Goal: Task Accomplishment & Management: Use online tool/utility

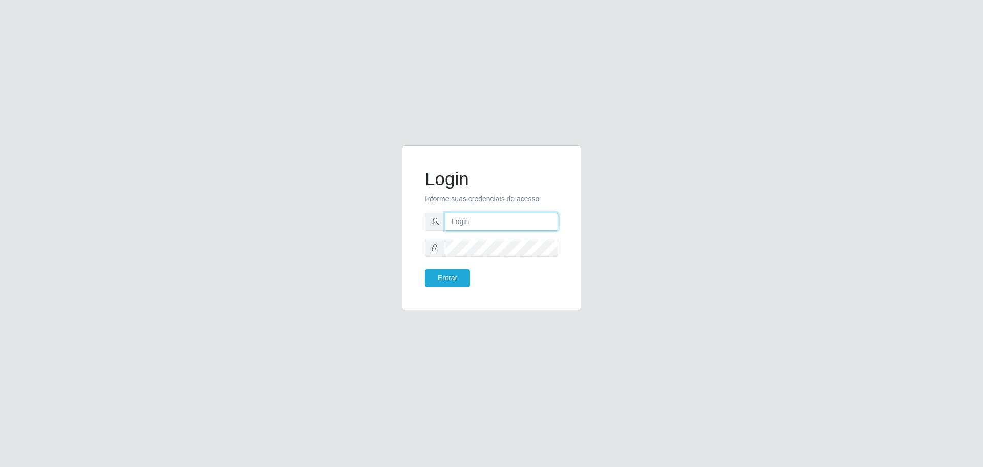
type input "[EMAIL_ADDRESS][DOMAIN_NAME]"
click at [441, 266] on form "Login Informe suas credenciais de acesso [EMAIL_ADDRESS][DOMAIN_NAME] Entrar" at bounding box center [491, 227] width 133 height 119
click at [444, 271] on button "Entrar" at bounding box center [447, 278] width 45 height 18
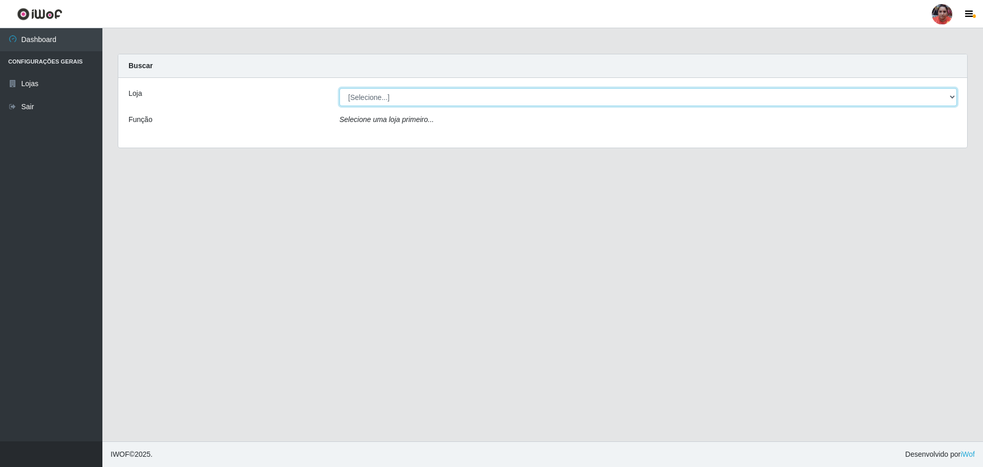
click at [950, 98] on select "[Selecione...] Mar Vermelho - Loja 05" at bounding box center [649, 97] width 618 height 18
select select "252"
click at [340, 88] on select "[Selecione...] Mar Vermelho - Loja 05" at bounding box center [649, 97] width 618 height 18
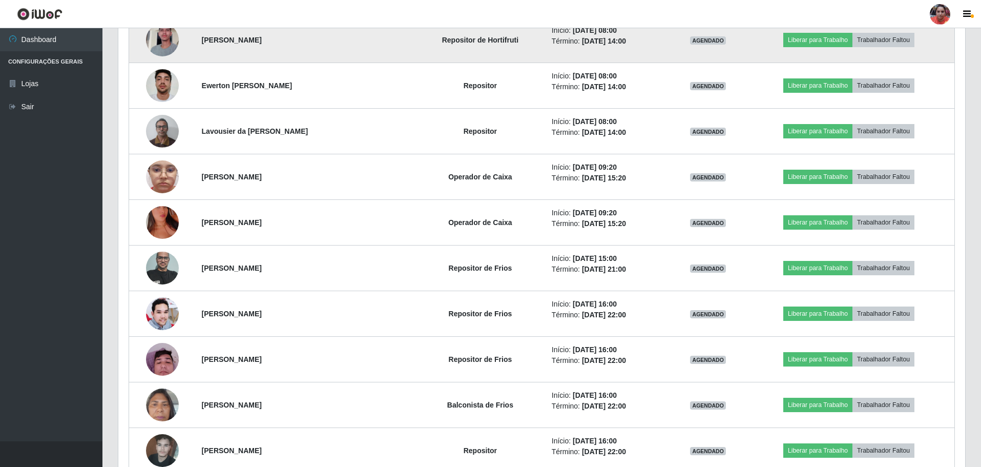
scroll to position [615, 0]
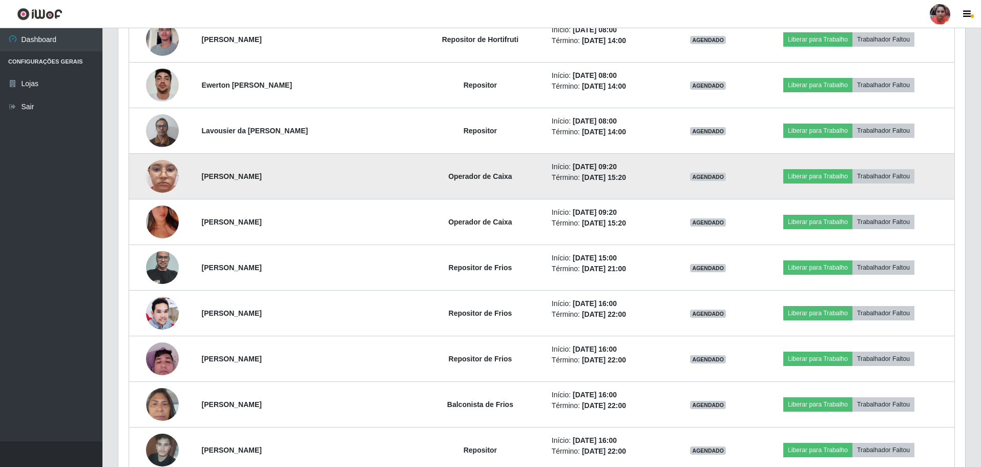
click at [165, 182] on img at bounding box center [162, 176] width 33 height 73
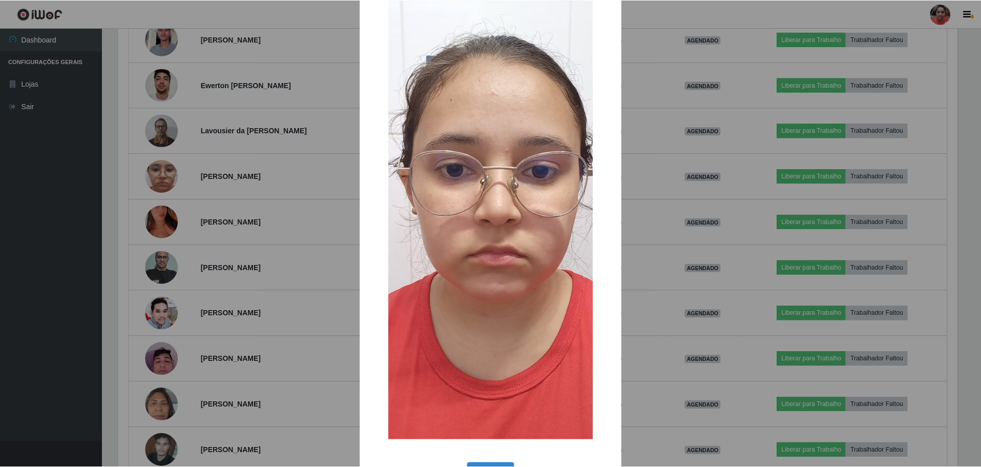
scroll to position [77, 0]
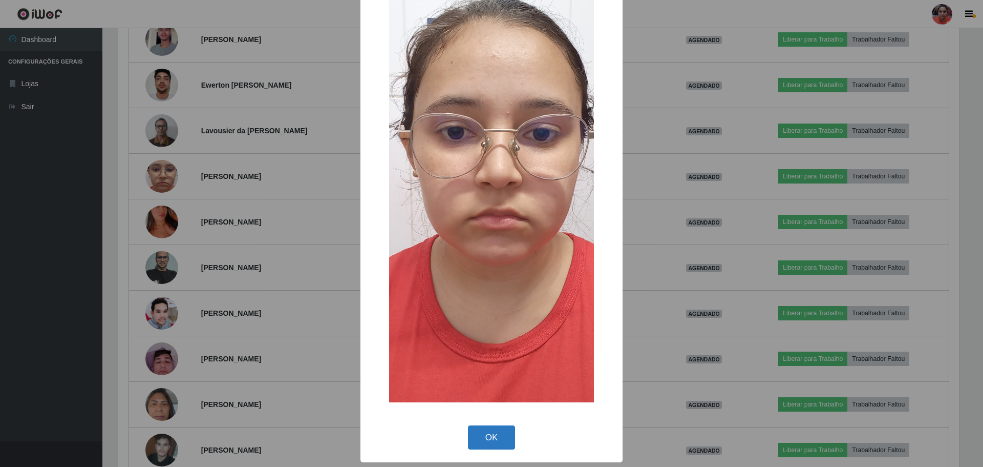
click at [502, 447] on button "OK" at bounding box center [492, 437] width 48 height 24
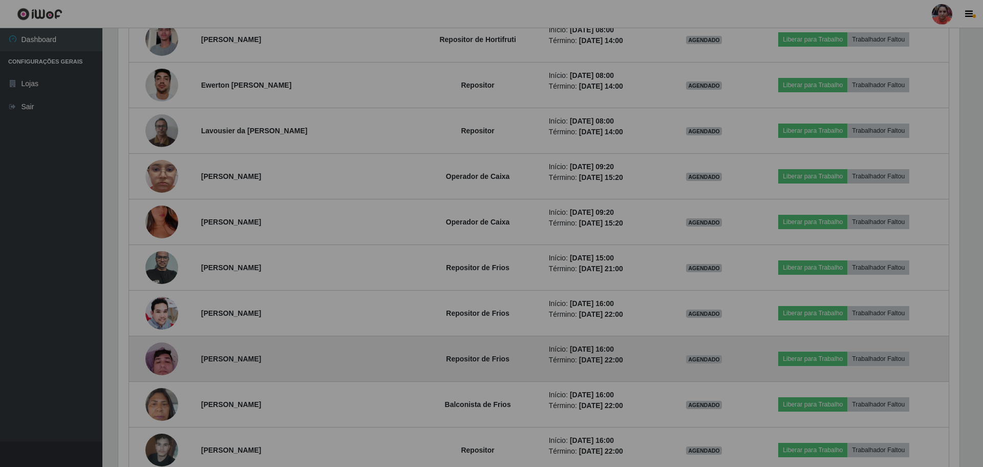
scroll to position [213, 847]
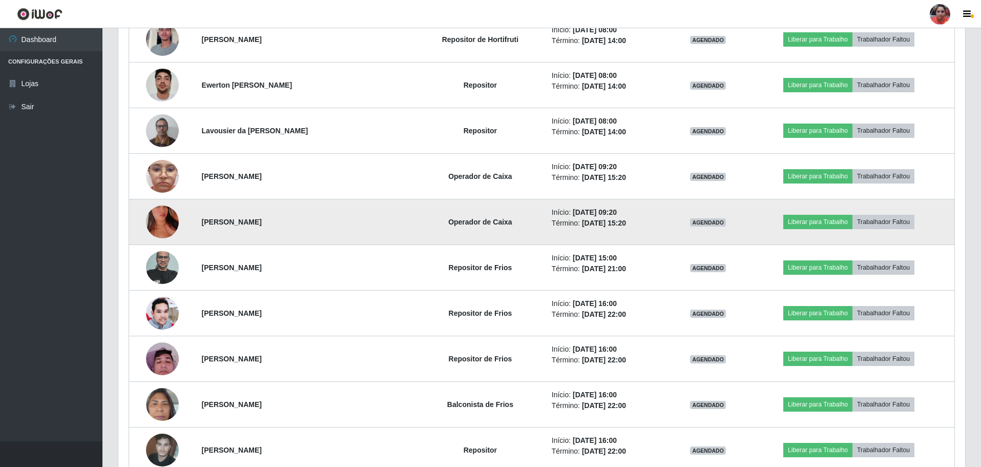
click at [160, 223] on img at bounding box center [162, 222] width 33 height 58
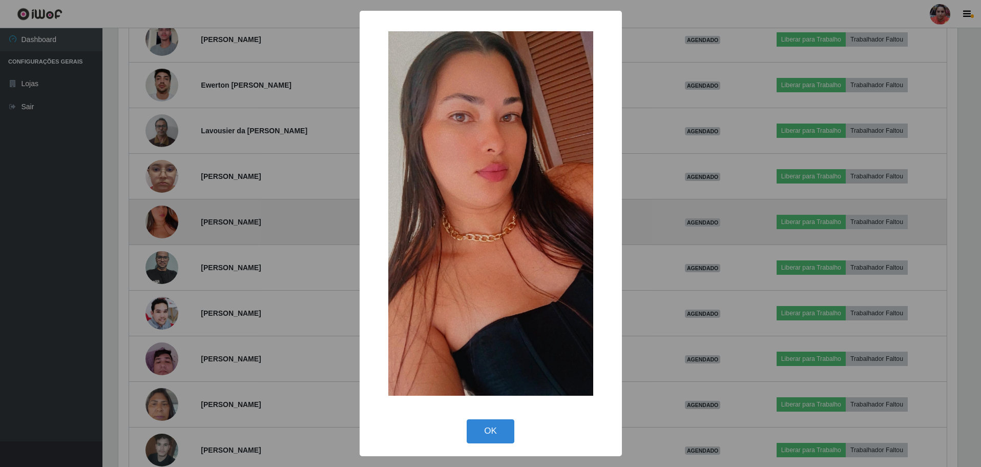
scroll to position [213, 841]
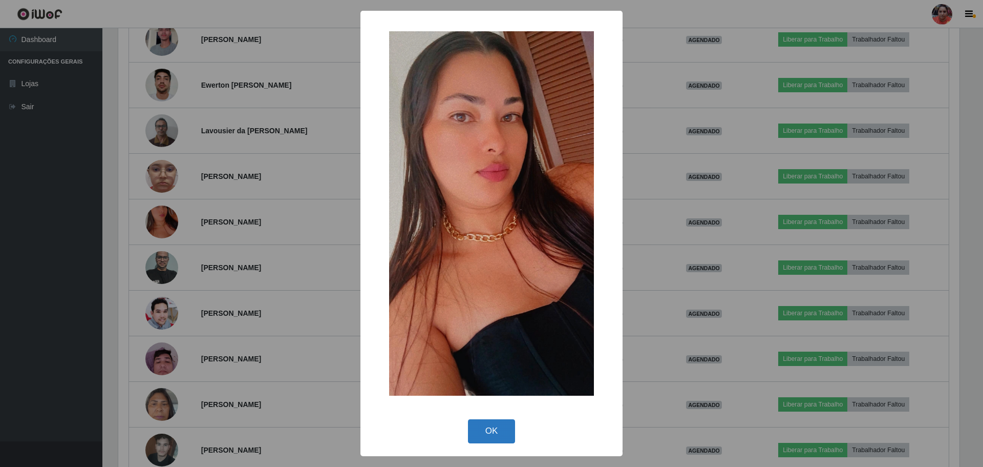
click at [481, 434] on button "OK" at bounding box center [492, 431] width 48 height 24
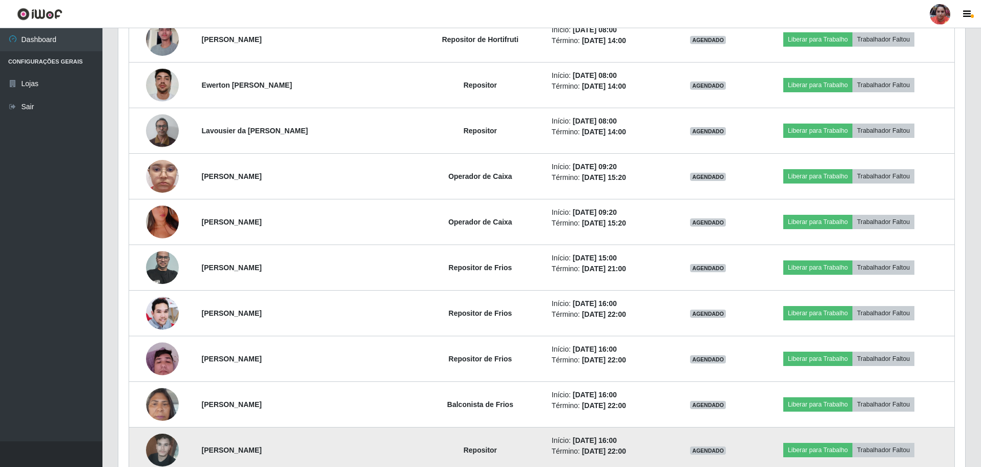
scroll to position [213, 847]
